Goal: Navigation & Orientation: Find specific page/section

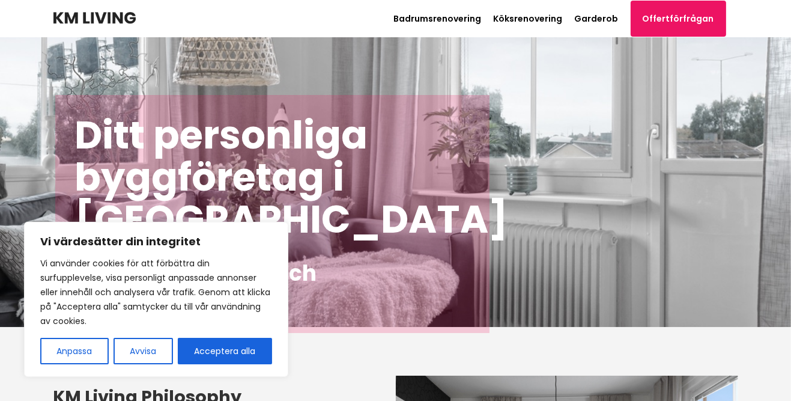
click at [229, 350] on button "Acceptera alla" at bounding box center [225, 350] width 94 height 26
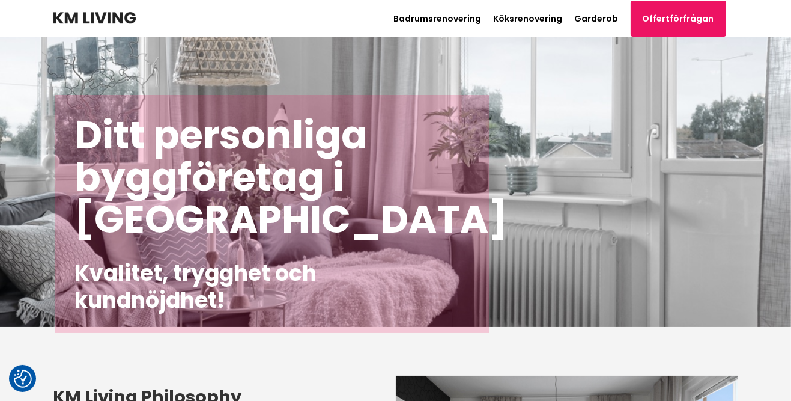
checkbox input "true"
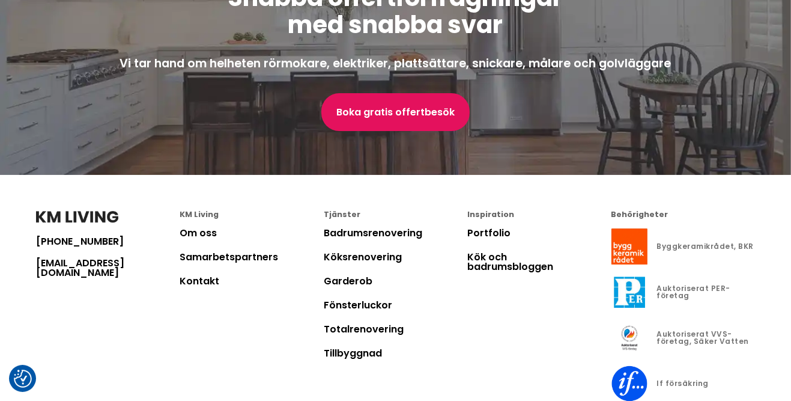
scroll to position [3263, 0]
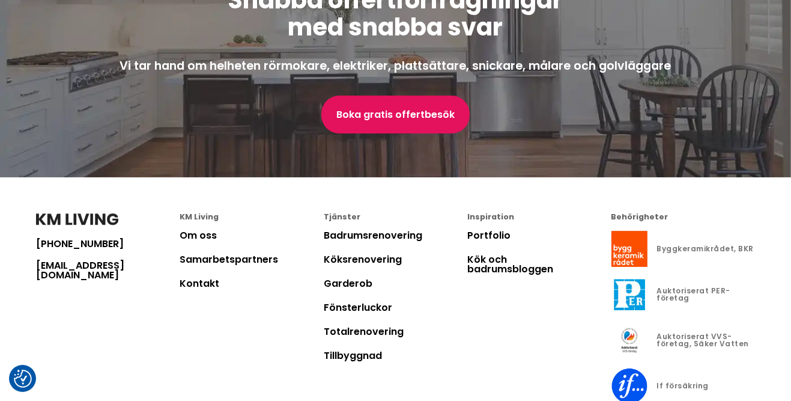
click at [361, 290] on link "Garderob" at bounding box center [348, 283] width 49 height 14
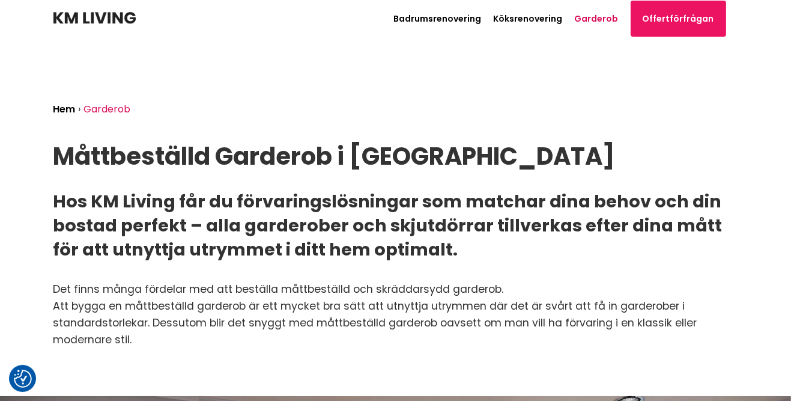
click at [607, 22] on link "Garderob" at bounding box center [597, 19] width 44 height 12
click at [94, 14] on img at bounding box center [94, 18] width 82 height 12
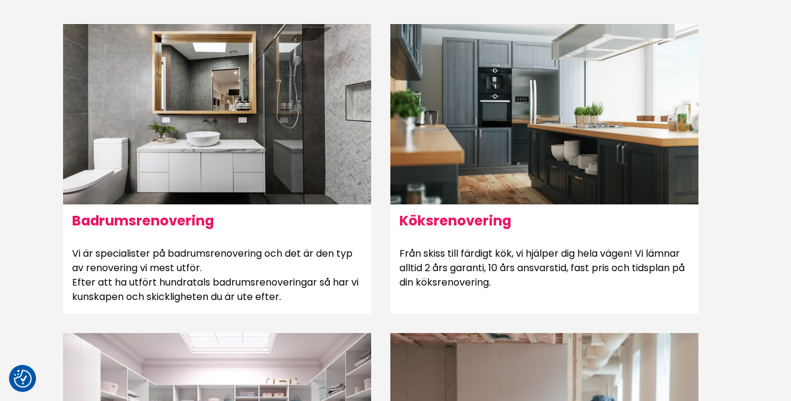
scroll to position [725, 0]
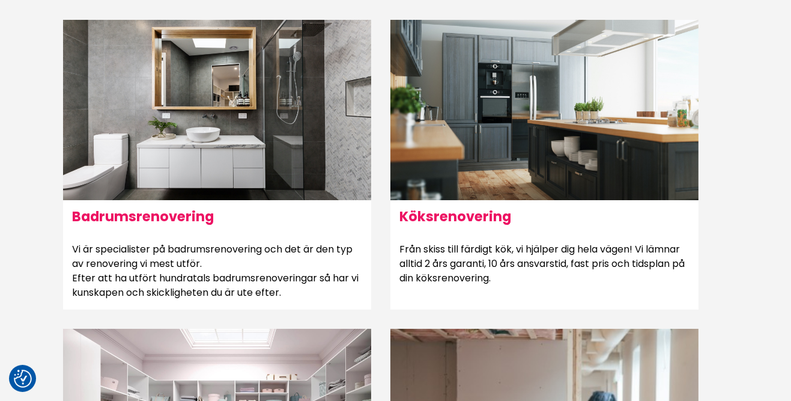
click at [606, 131] on div at bounding box center [544, 110] width 308 height 180
